Goal: Book appointment/travel/reservation

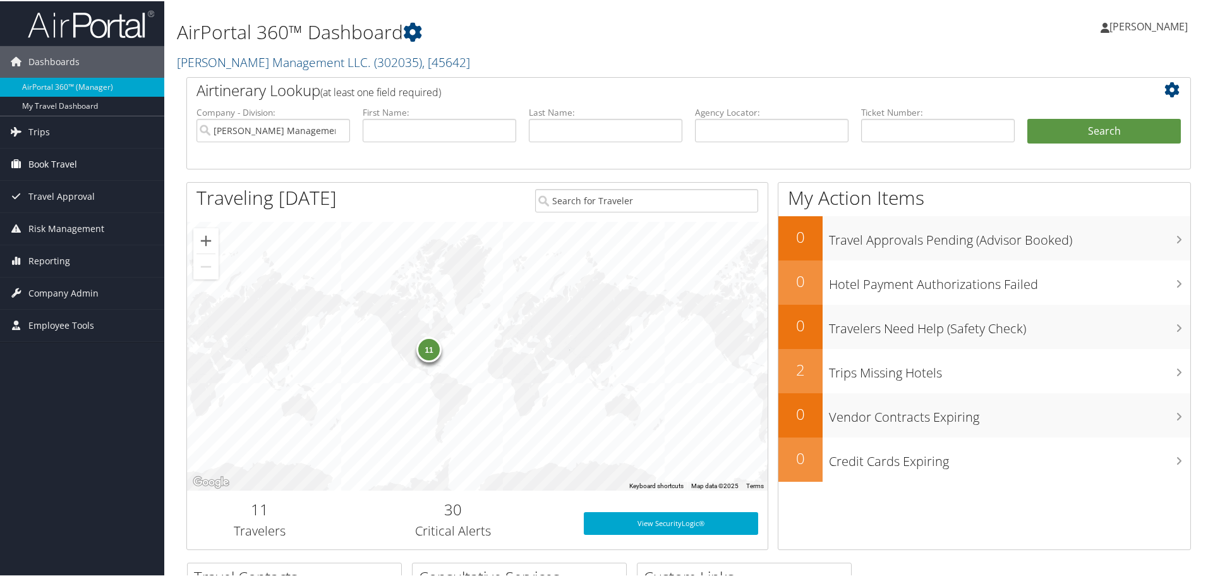
click at [64, 162] on span "Book Travel" at bounding box center [52, 163] width 49 height 32
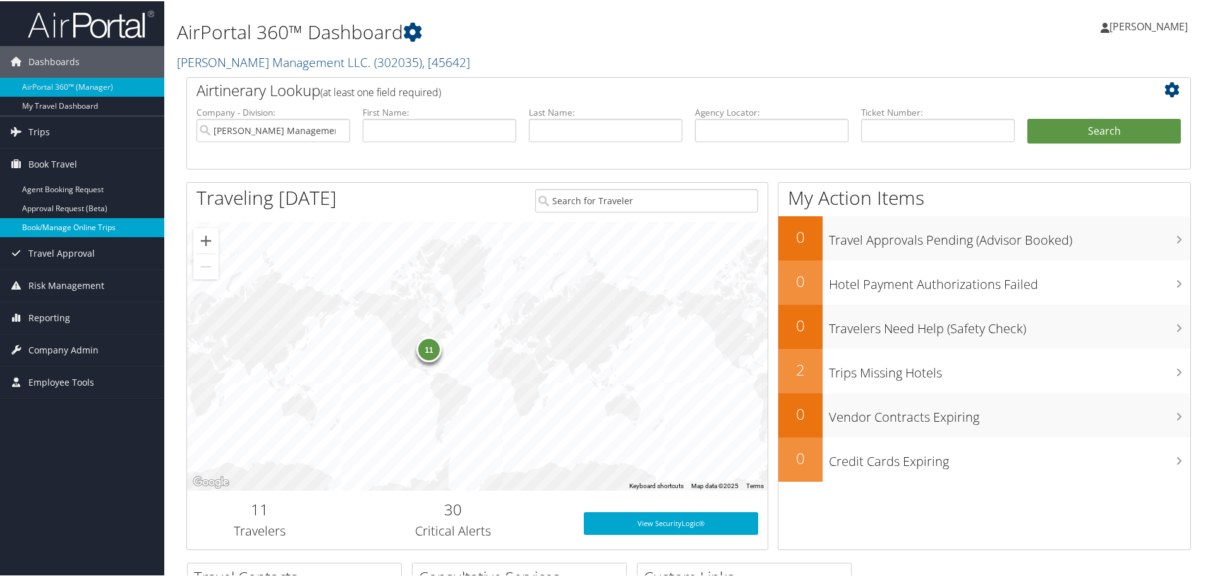
click at [67, 224] on link "Book/Manage Online Trips" at bounding box center [82, 226] width 164 height 19
